Goal: Task Accomplishment & Management: Complete application form

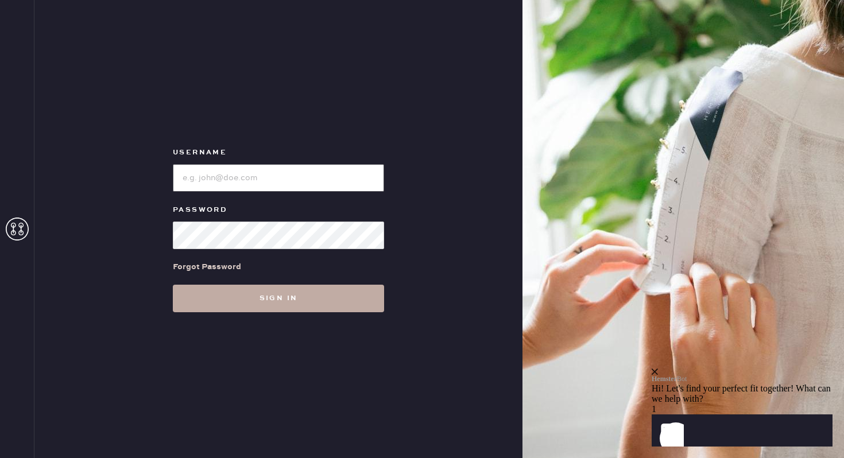
type input "reformationbethesdarow"
click at [326, 301] on button "Sign in" at bounding box center [278, 299] width 211 height 28
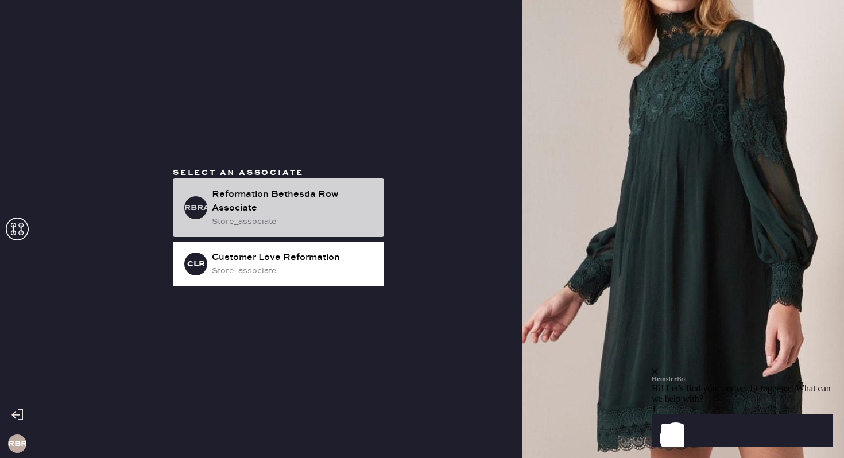
click at [312, 210] on div "Reformation Bethesda Row Associate" at bounding box center [293, 202] width 163 height 28
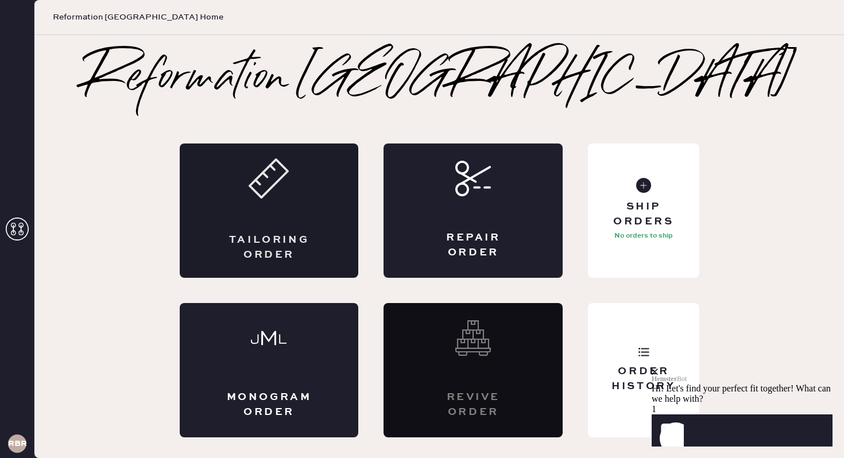
click at [297, 219] on div "Tailoring Order" at bounding box center [269, 211] width 179 height 134
click at [285, 223] on div "Tailoring Order" at bounding box center [269, 211] width 179 height 134
click at [264, 235] on div "Tailoring Order" at bounding box center [269, 247] width 87 height 29
click at [658, 369] on icon "close" at bounding box center [655, 372] width 6 height 6
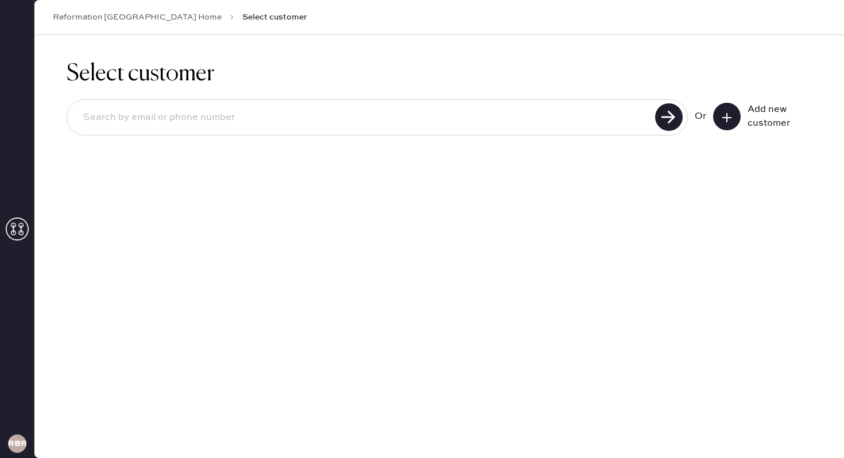
click at [243, 119] on input at bounding box center [363, 117] width 578 height 26
type input "[PERSON_NAME][EMAIL_ADDRESS][DOMAIN_NAME]"
click at [665, 112] on use at bounding box center [669, 117] width 28 height 28
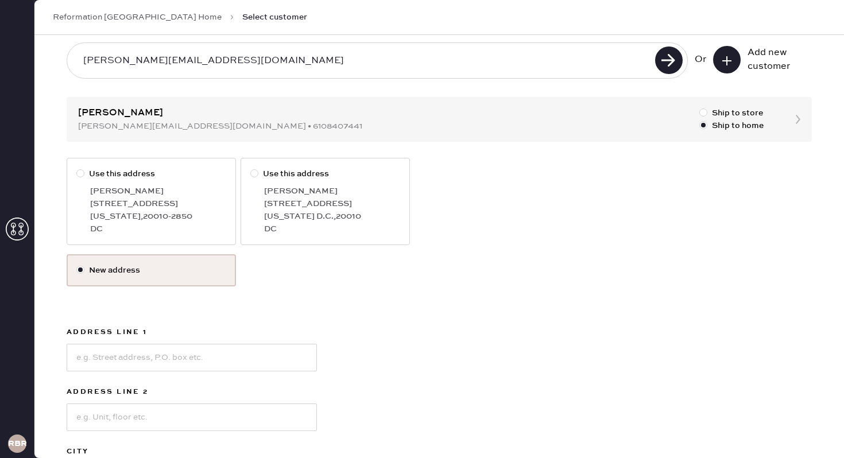
scroll to position [64, 0]
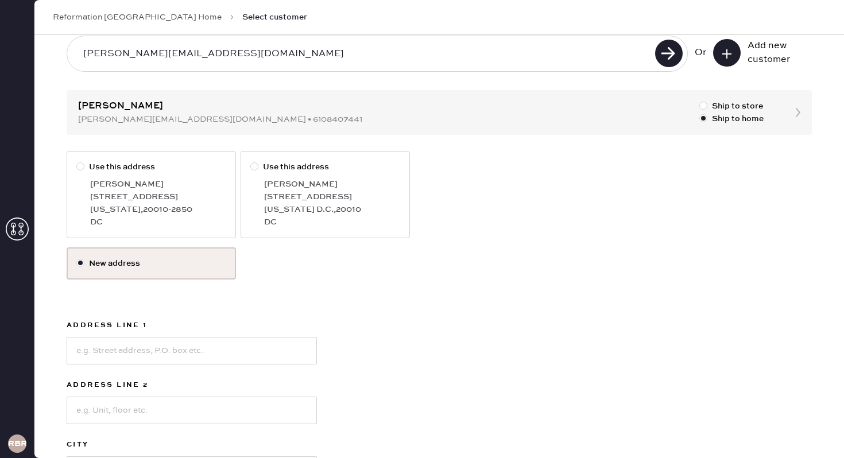
click at [82, 170] on div at bounding box center [82, 167] width 13 height 13
click at [77, 161] on input "Use this address" at bounding box center [76, 161] width 1 height 1
radio input "true"
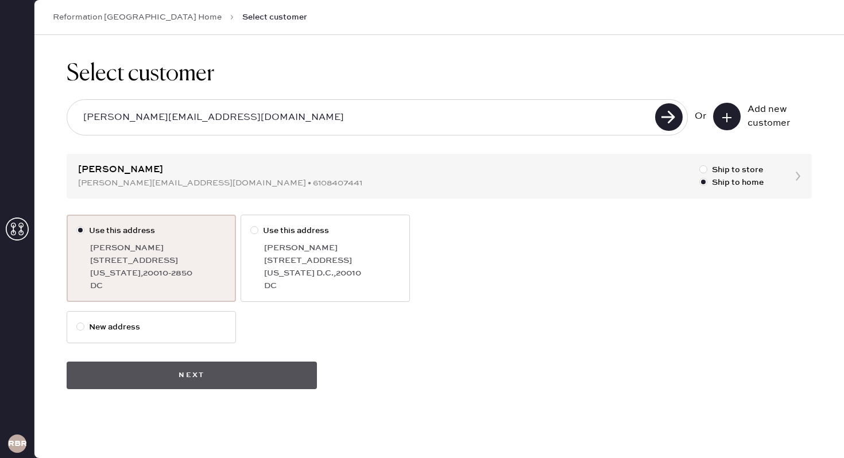
click at [204, 376] on button "Next" at bounding box center [192, 376] width 250 height 28
click at [186, 374] on button "Next" at bounding box center [192, 376] width 250 height 28
click at [181, 381] on button "Next" at bounding box center [192, 376] width 250 height 28
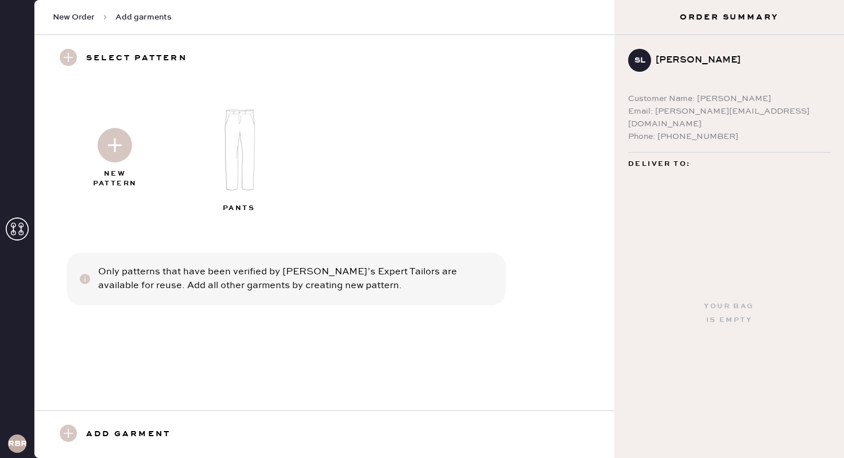
click at [117, 145] on img at bounding box center [115, 145] width 34 height 34
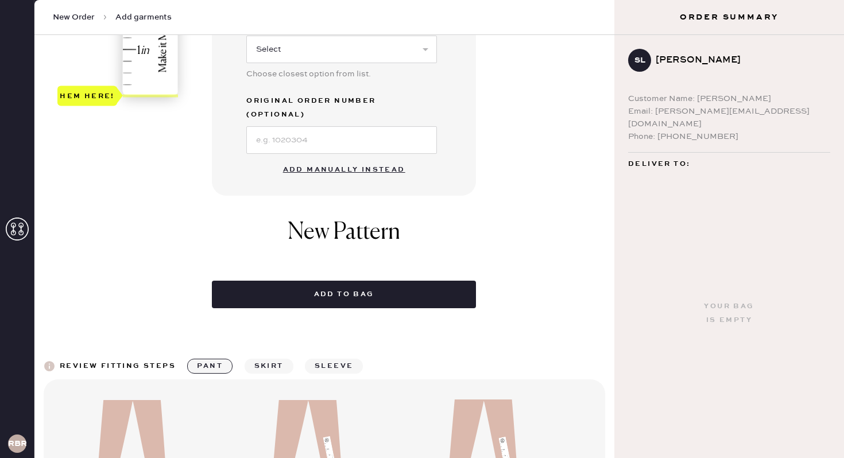
scroll to position [447, 0]
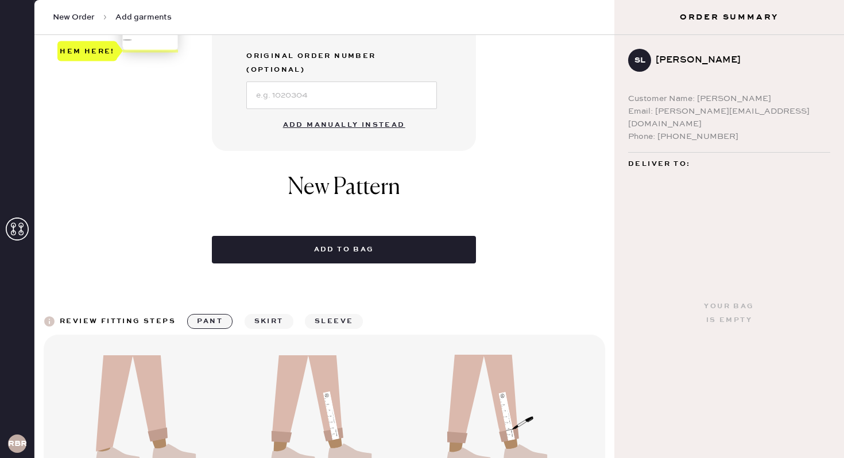
click at [330, 114] on button "Add manually instead" at bounding box center [344, 125] width 136 height 23
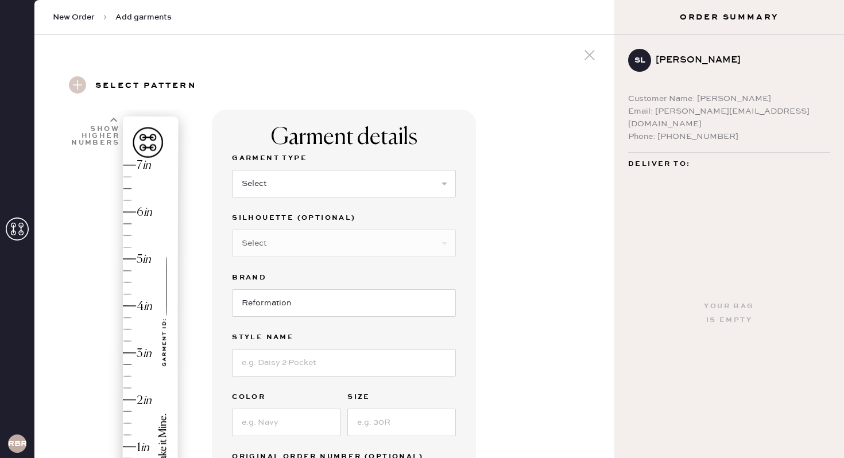
scroll to position [0, 0]
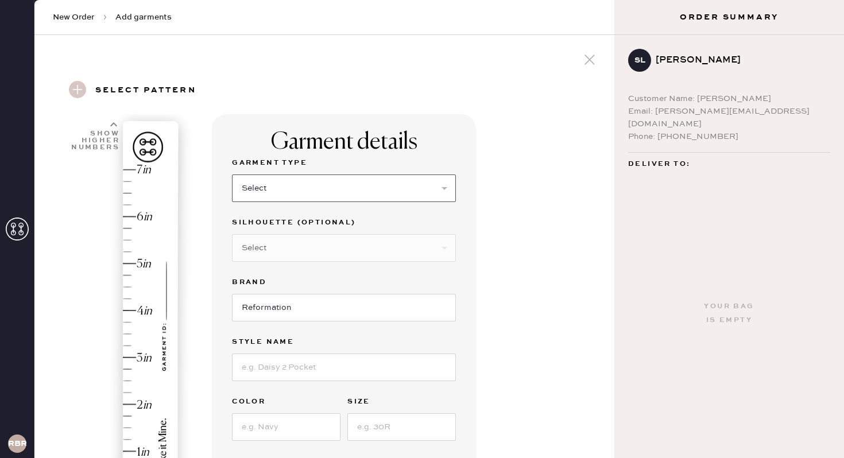
click at [319, 195] on select "Select Basic Skirt Jeans Leggings Pants Shorts Basic Sleeved Dress Basic Sleeve…" at bounding box center [344, 189] width 224 height 28
select select "4"
click at [299, 247] on select "Select Joggers Shorts Cropped Flare Boot Cut Straight Skinny Other" at bounding box center [344, 248] width 224 height 28
select select "11"
click at [296, 369] on input at bounding box center [344, 368] width 224 height 28
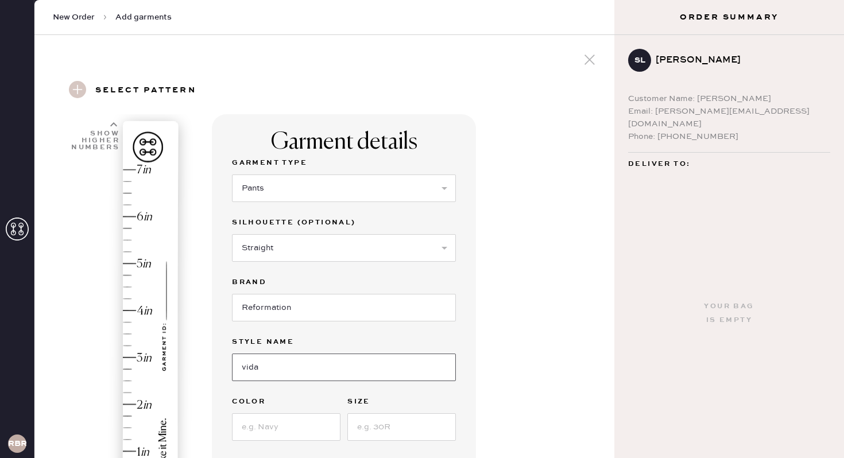
type input "vida low rise pant"
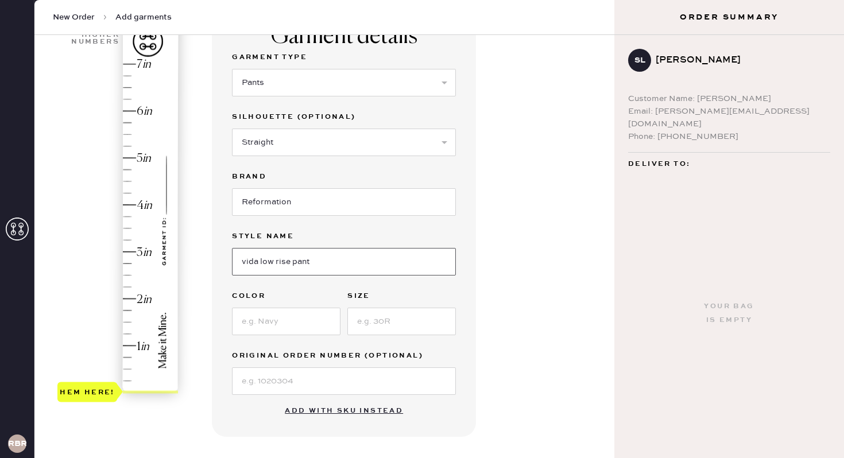
scroll to position [115, 0]
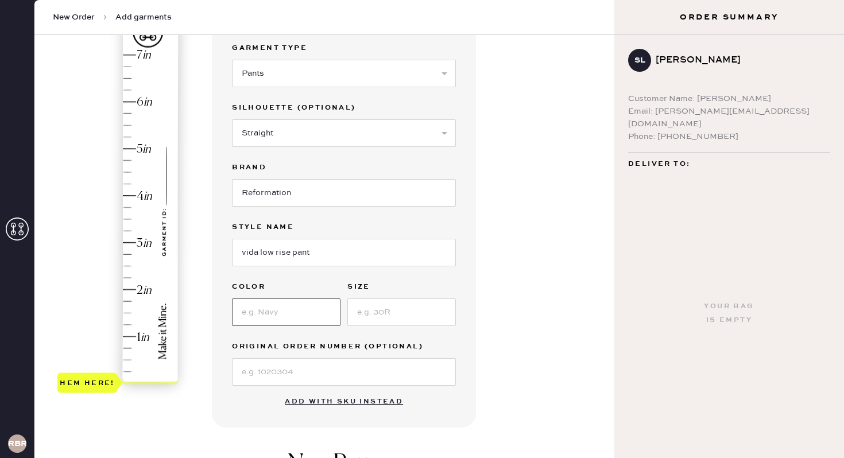
click at [282, 319] on input at bounding box center [286, 313] width 109 height 28
type input "dune stripe"
click at [385, 308] on input at bounding box center [401, 313] width 109 height 28
type input "0"
type input "2"
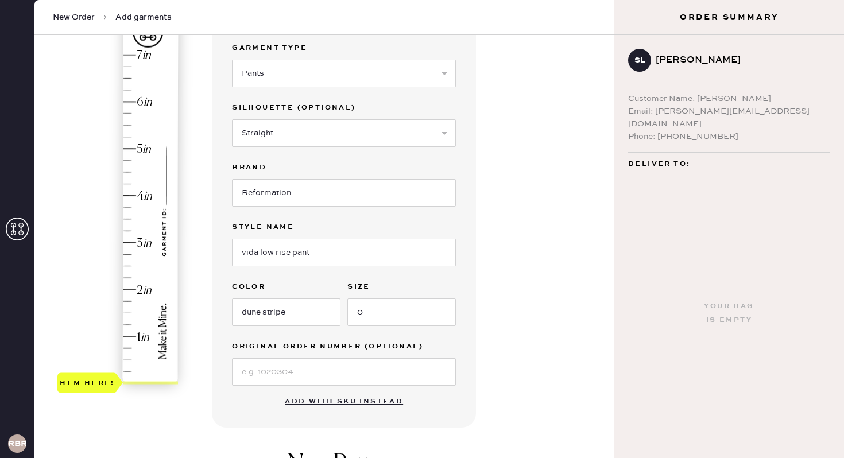
click at [131, 289] on div "Hem here!" at bounding box center [118, 219] width 122 height 339
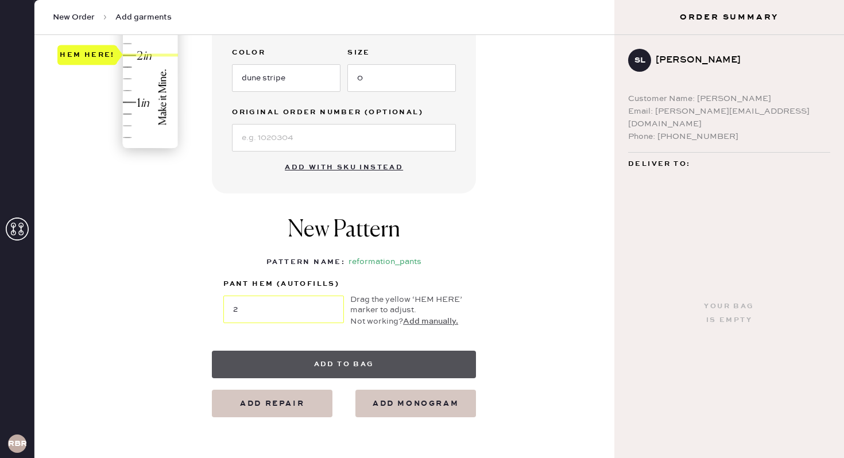
scroll to position [365, 0]
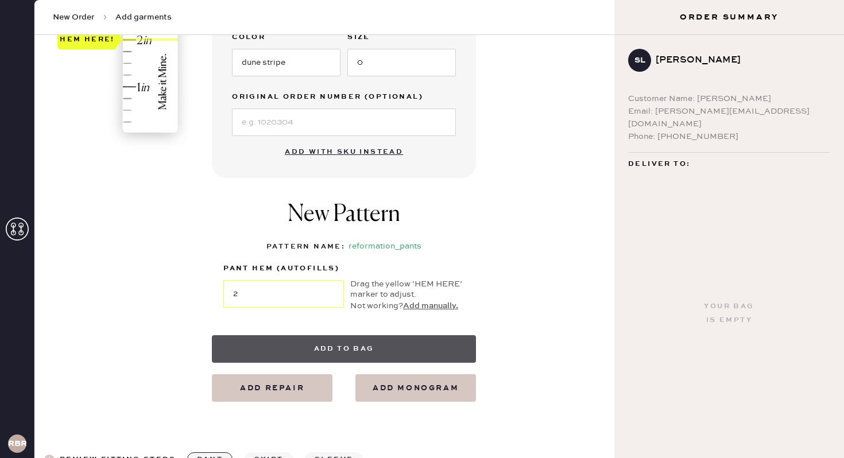
click at [338, 352] on button "Add to bag" at bounding box center [344, 349] width 264 height 28
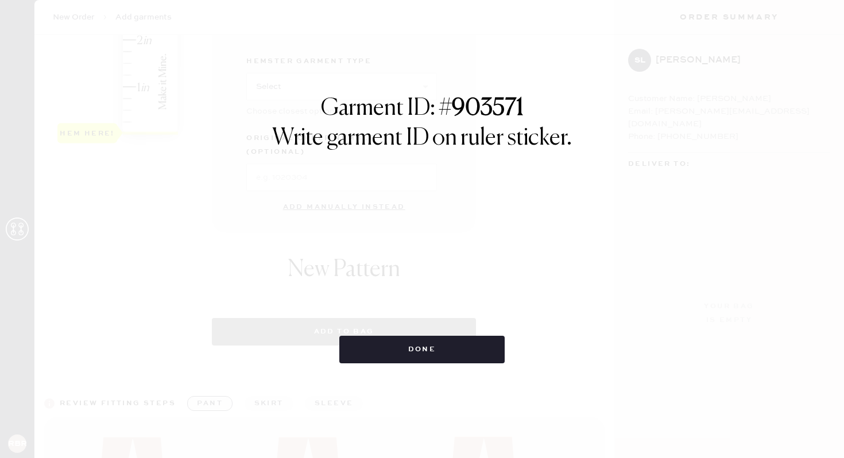
select select "4"
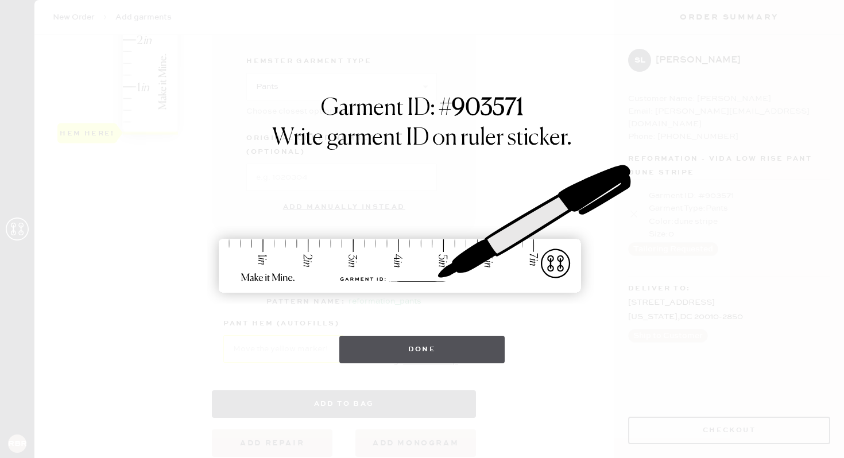
click at [391, 351] on button "Done" at bounding box center [422, 350] width 166 height 28
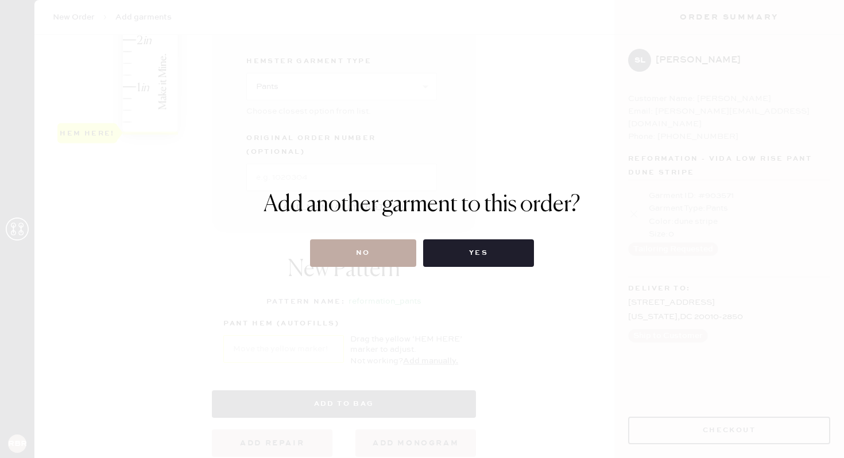
click at [378, 242] on button "No" at bounding box center [363, 253] width 106 height 28
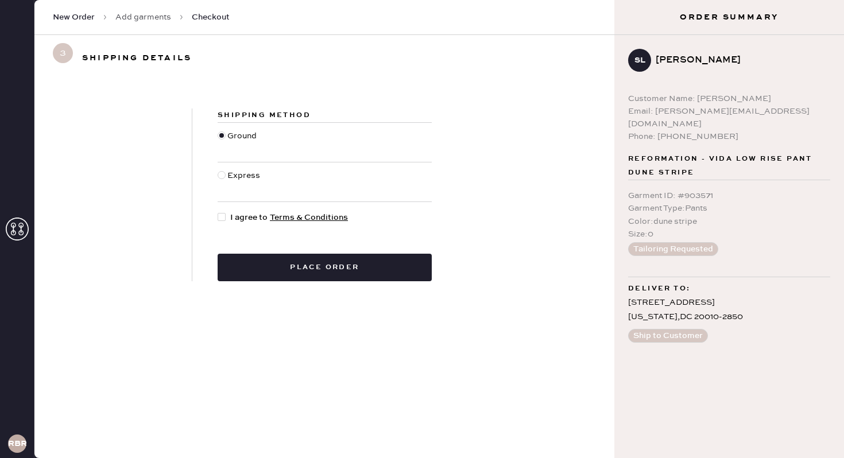
click at [223, 219] on div at bounding box center [222, 217] width 8 height 8
click at [218, 212] on input "I agree to Terms & Conditions" at bounding box center [218, 211] width 1 height 1
checkbox input "true"
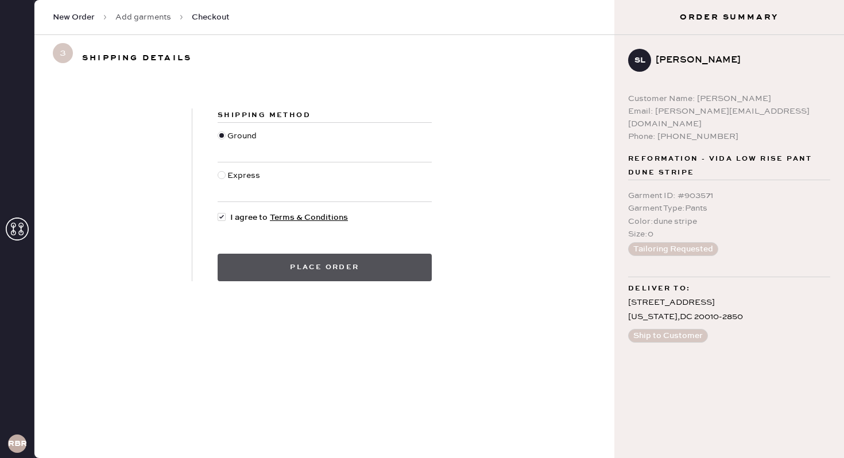
click at [312, 264] on button "Place order" at bounding box center [325, 268] width 214 height 28
